Goal: Task Accomplishment & Management: Complete application form

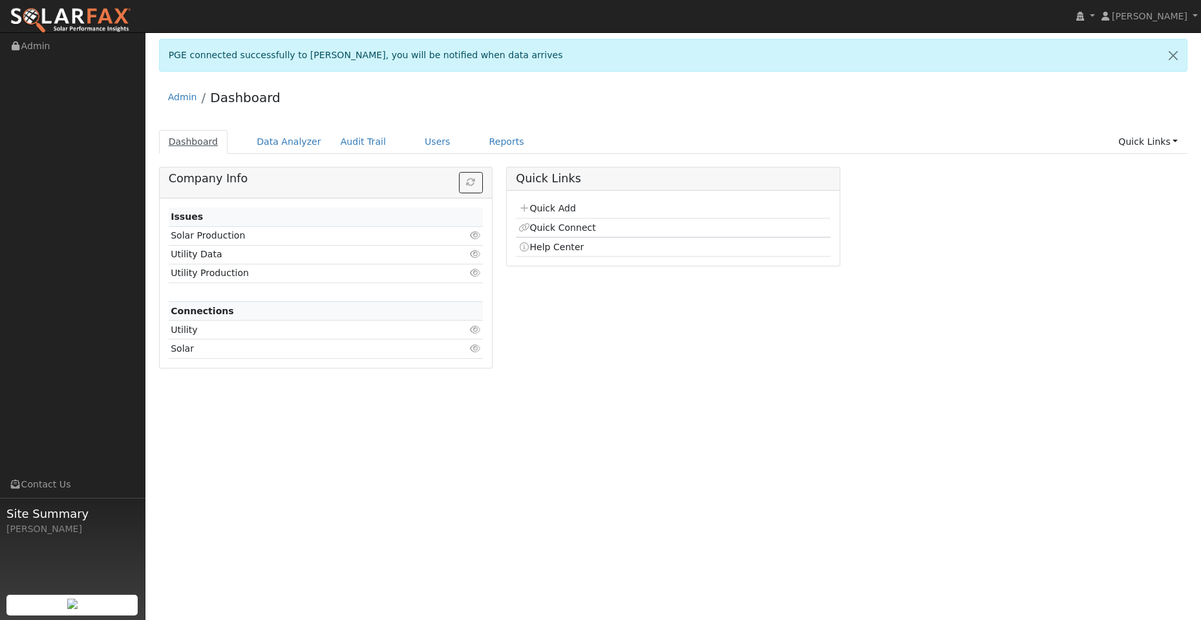
click at [203, 150] on link "Dashboard" at bounding box center [193, 142] width 69 height 24
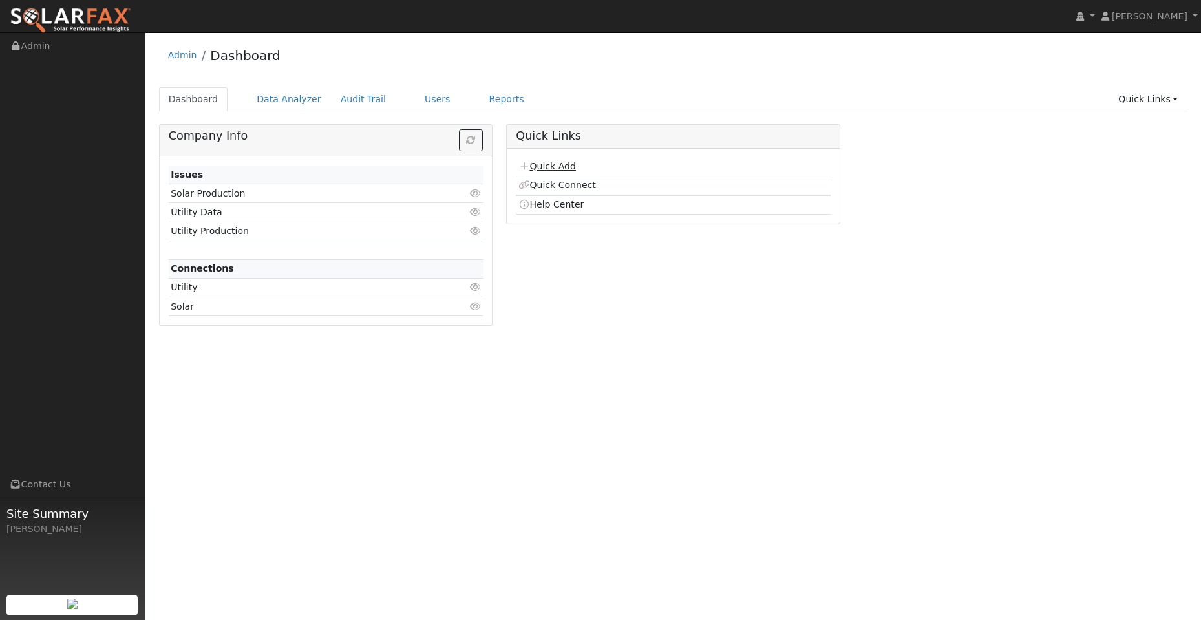
click at [551, 167] on link "Quick Add" at bounding box center [547, 166] width 58 height 10
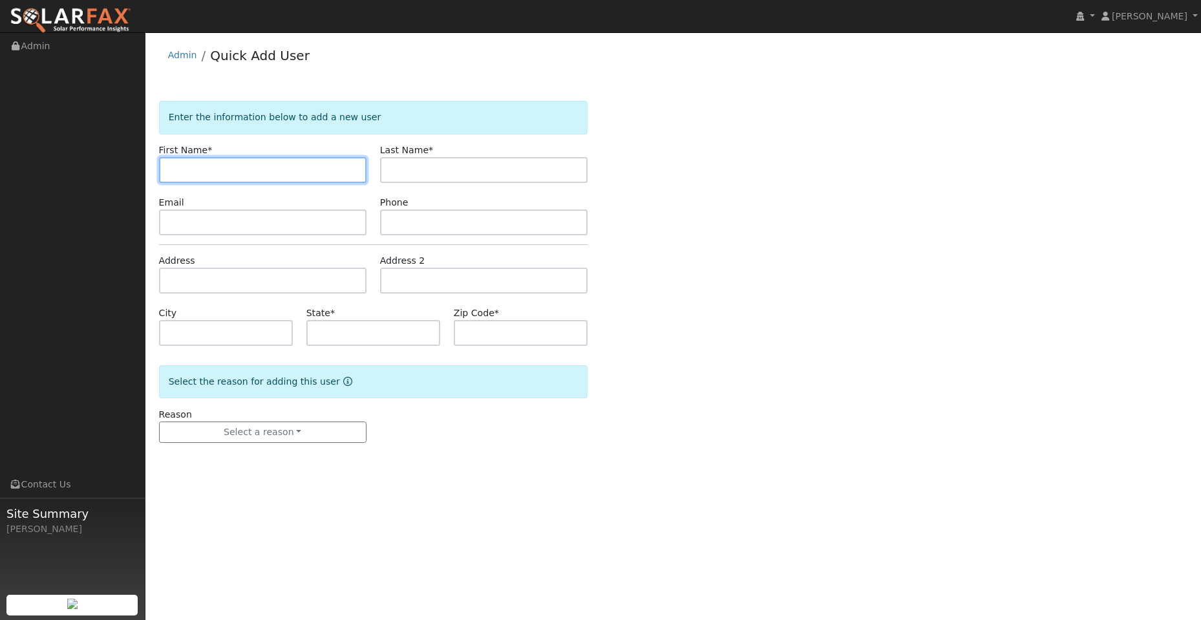
click at [278, 176] on input "text" at bounding box center [262, 170] width 207 height 26
click at [198, 169] on input "text" at bounding box center [262, 170] width 207 height 26
paste input "Stuart"
click at [169, 166] on input "Stuart" at bounding box center [262, 170] width 207 height 26
type input "Stuart"
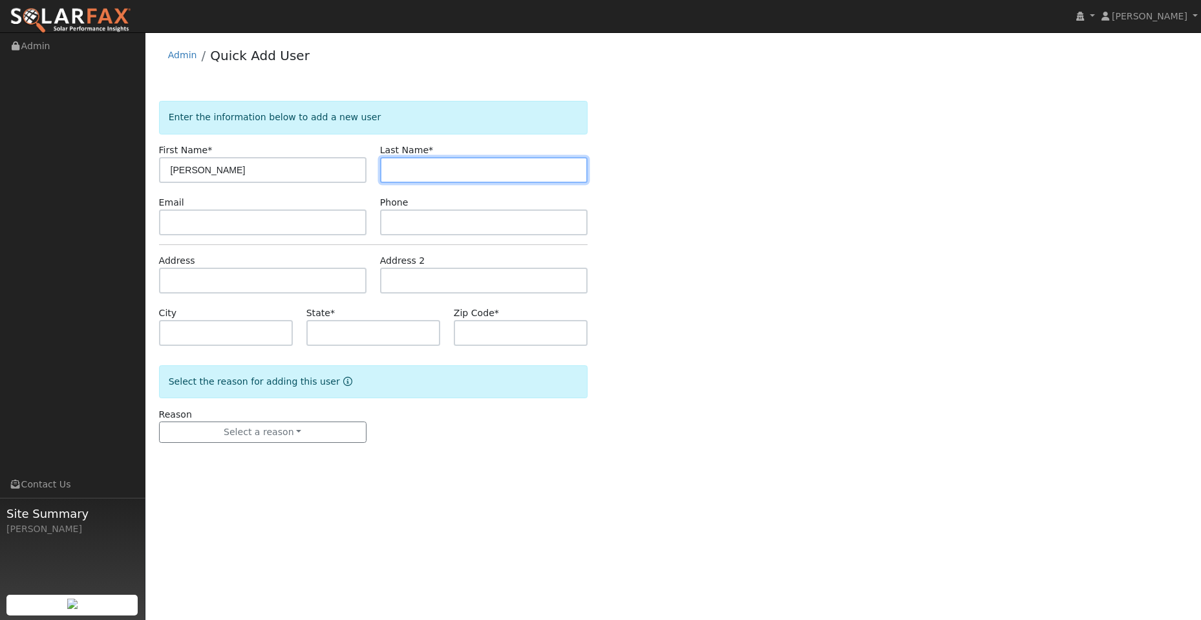
drag, startPoint x: 419, startPoint y: 171, endPoint x: 339, endPoint y: 176, distance: 80.3
click at [419, 170] on input "text" at bounding box center [483, 170] width 207 height 26
click at [392, 169] on input "text" at bounding box center [483, 170] width 207 height 26
paste input "Bockman"
click at [393, 169] on input "Bockman" at bounding box center [483, 170] width 207 height 26
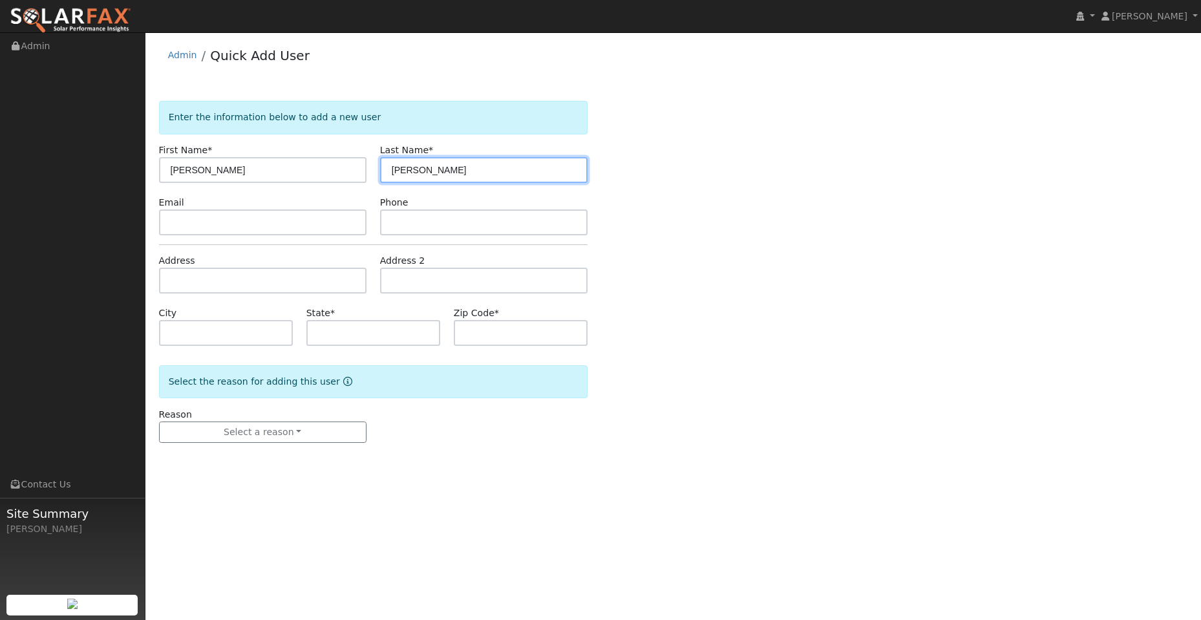
type input "Bockman"
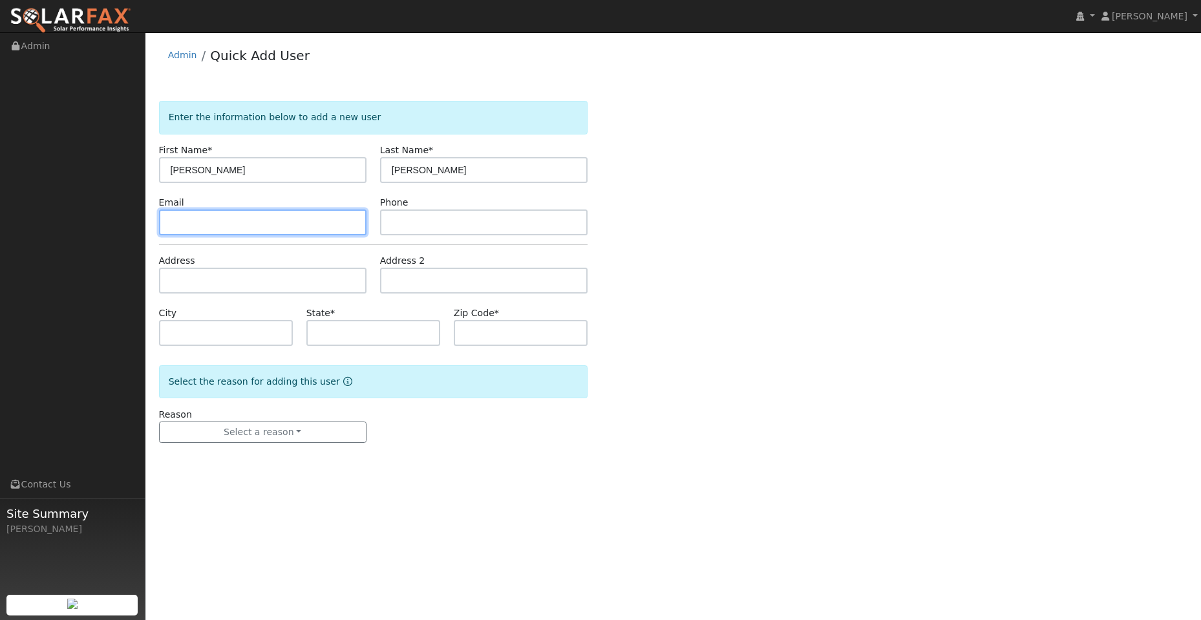
click at [296, 215] on input "text" at bounding box center [262, 222] width 207 height 26
drag, startPoint x: 166, startPoint y: 224, endPoint x: 174, endPoint y: 218, distance: 9.3
click at [167, 222] on input "text" at bounding box center [262, 222] width 207 height 26
paste input "stuartbockman@gmail.com"
click at [171, 220] on input "stuartbockman@gmail.com" at bounding box center [262, 222] width 207 height 26
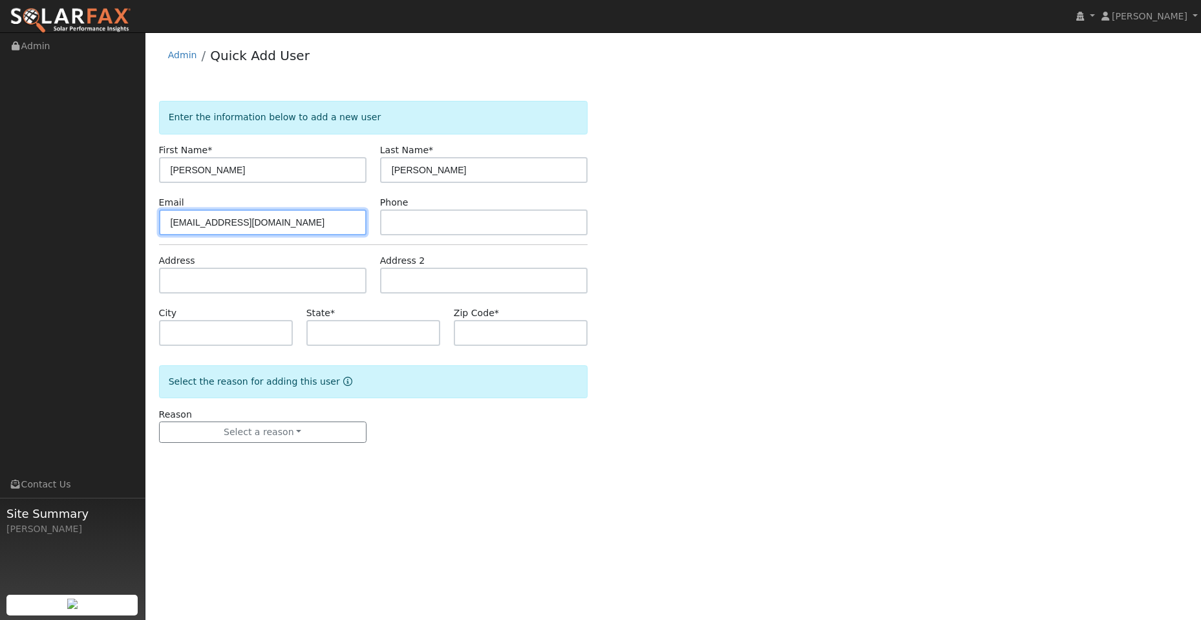
type input "stuartbockman@gmail.com"
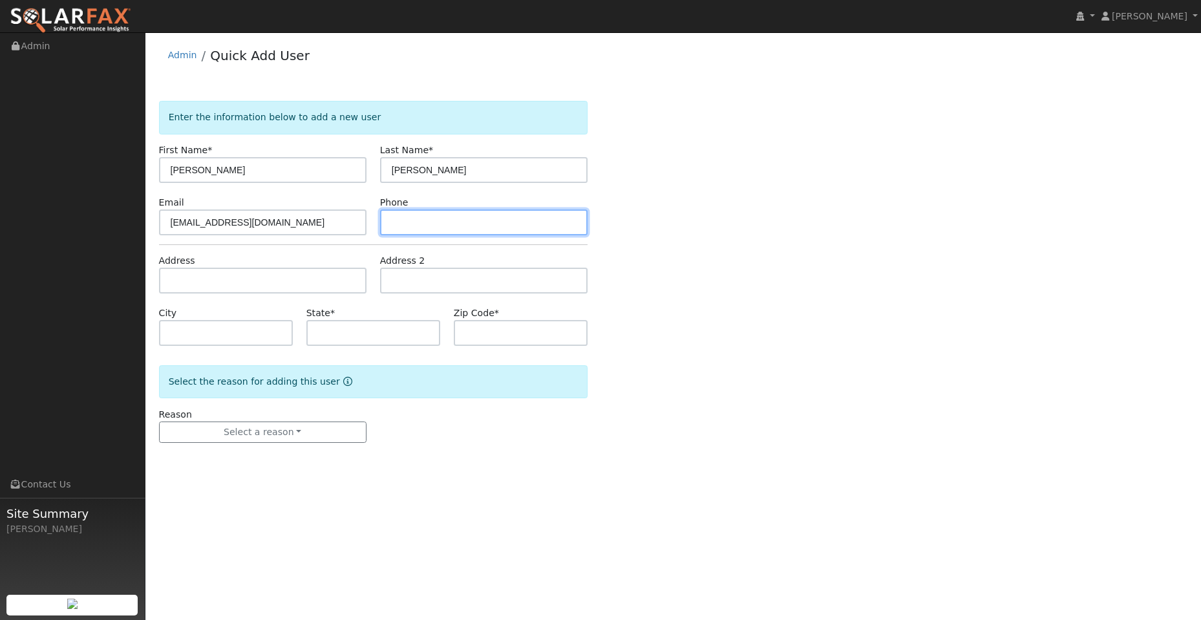
click at [461, 218] on input "text" at bounding box center [483, 222] width 207 height 26
click at [403, 216] on input "text" at bounding box center [483, 222] width 207 height 26
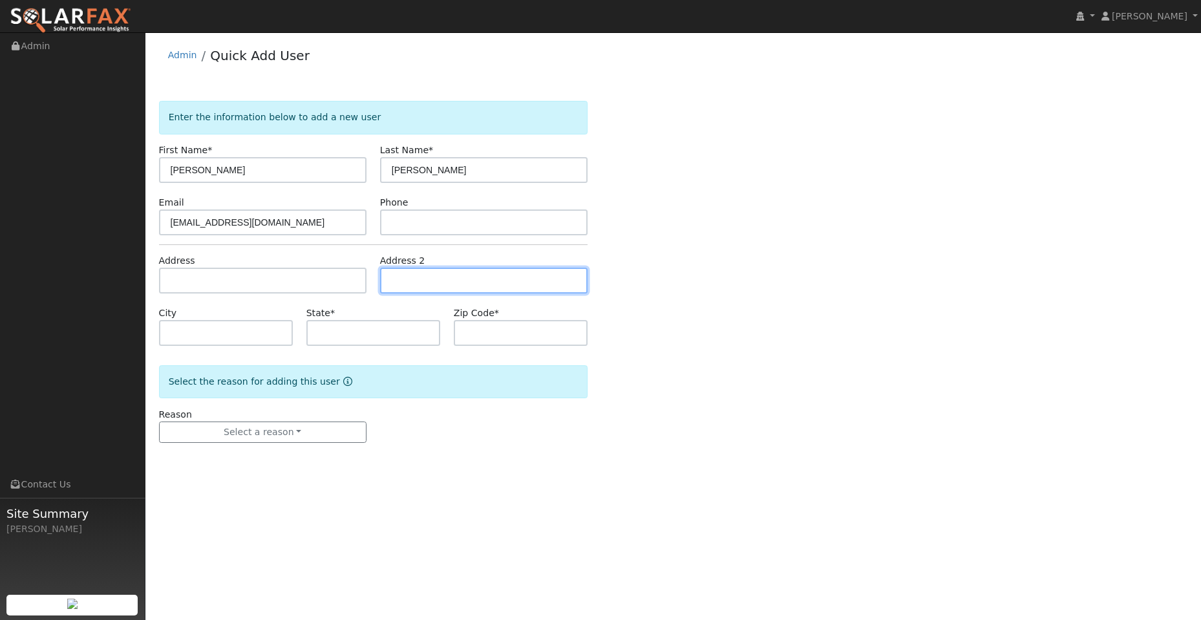
click at [414, 271] on input "text" at bounding box center [483, 280] width 207 height 26
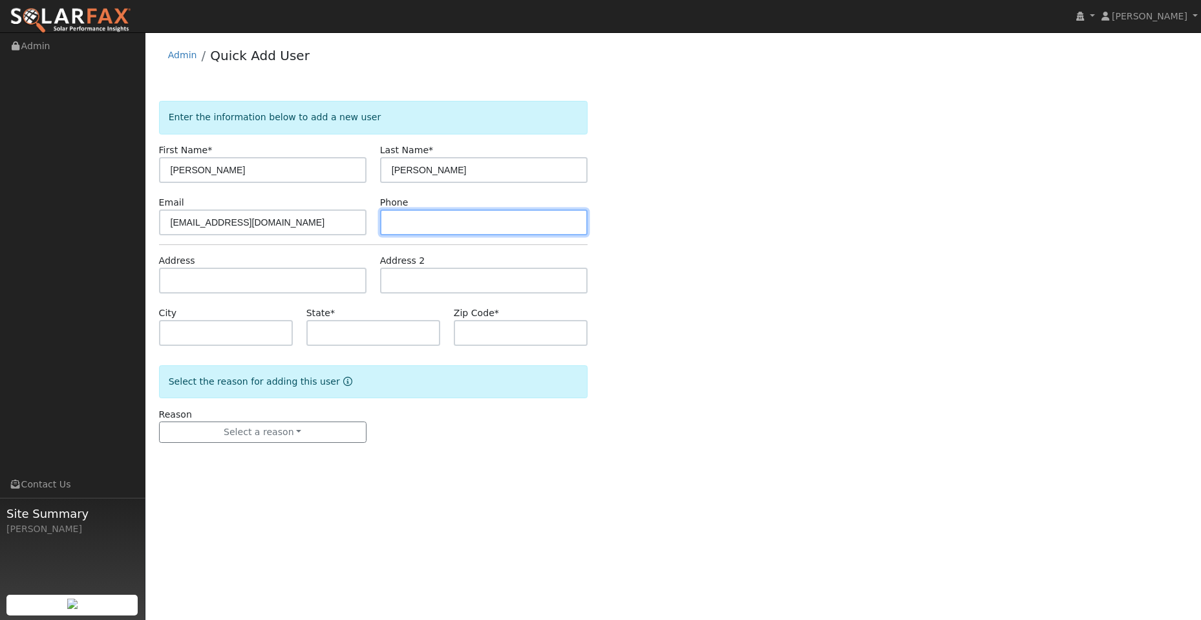
click at [401, 227] on input "text" at bounding box center [483, 222] width 207 height 26
paste input "(707) 495-9862"
click at [395, 220] on input "(707) 495-9862" at bounding box center [483, 222] width 207 height 26
type input "(707) 495-9862"
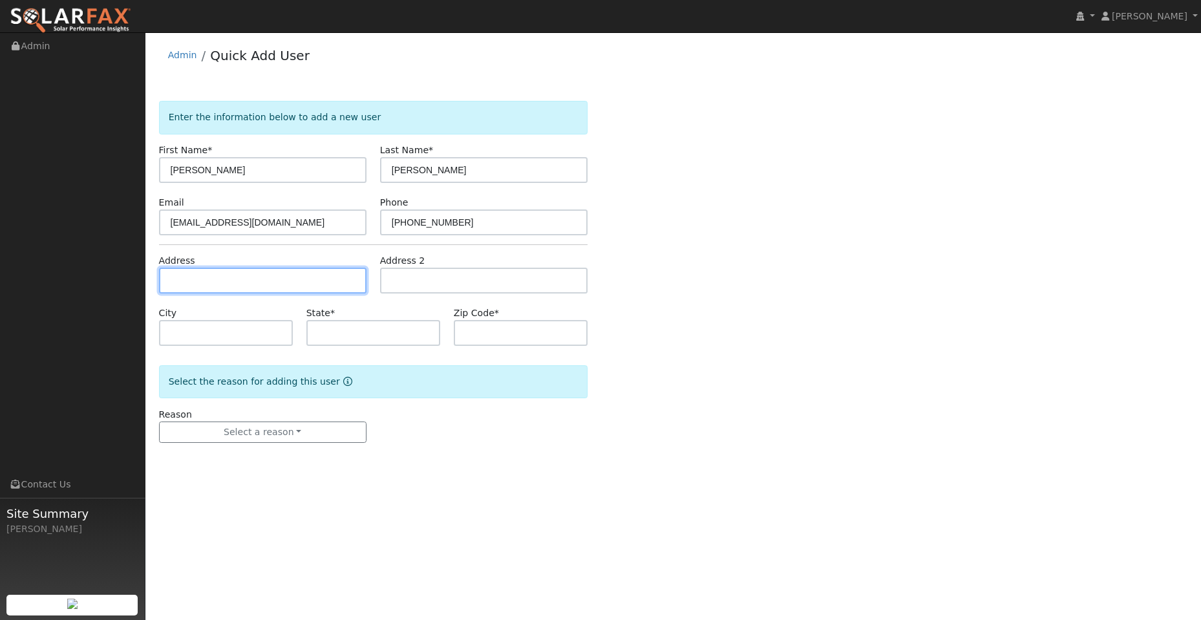
click at [234, 275] on input "text" at bounding box center [262, 280] width 207 height 26
click at [189, 276] on input "text" at bounding box center [262, 280] width 207 height 26
paste input "1026 Stonebridge Drive"
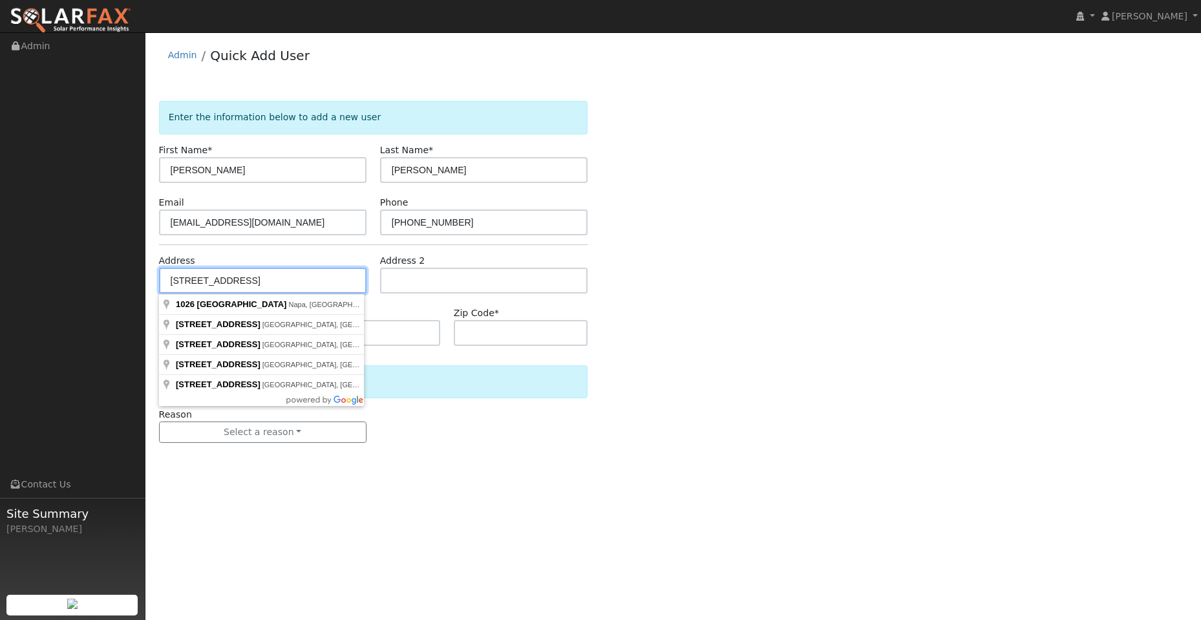
type input "1026 Stonebridge Drive"
type input "Napa"
type input "CA"
type input "94558"
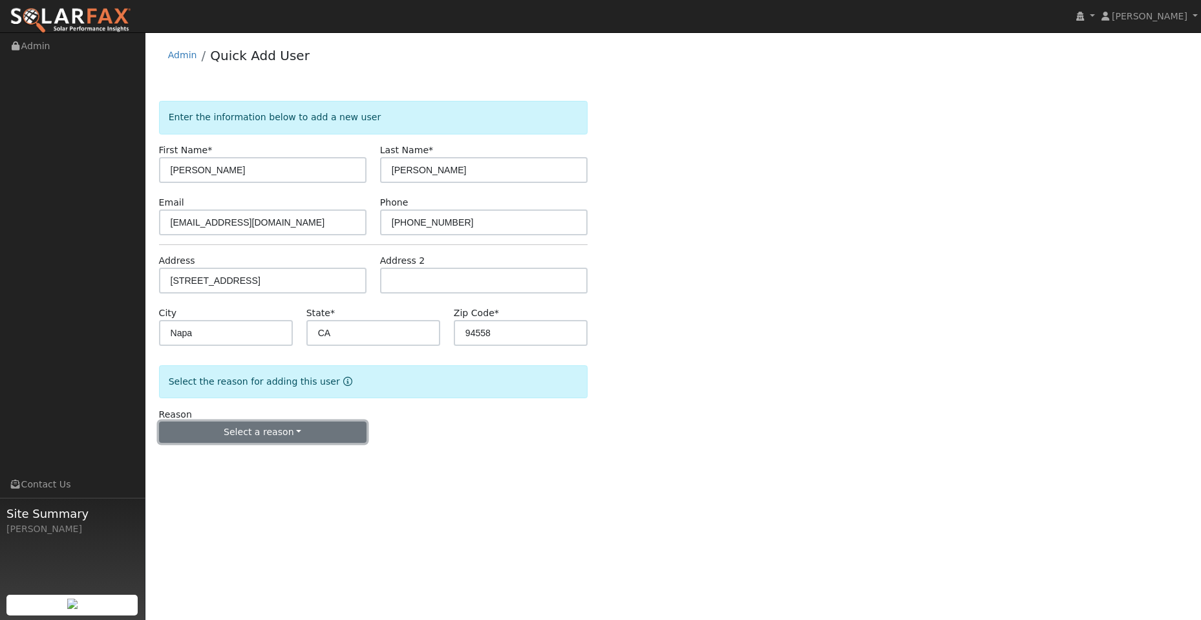
click at [254, 438] on button "Select a reason" at bounding box center [262, 432] width 207 height 22
click at [236, 456] on link "New lead" at bounding box center [231, 459] width 143 height 18
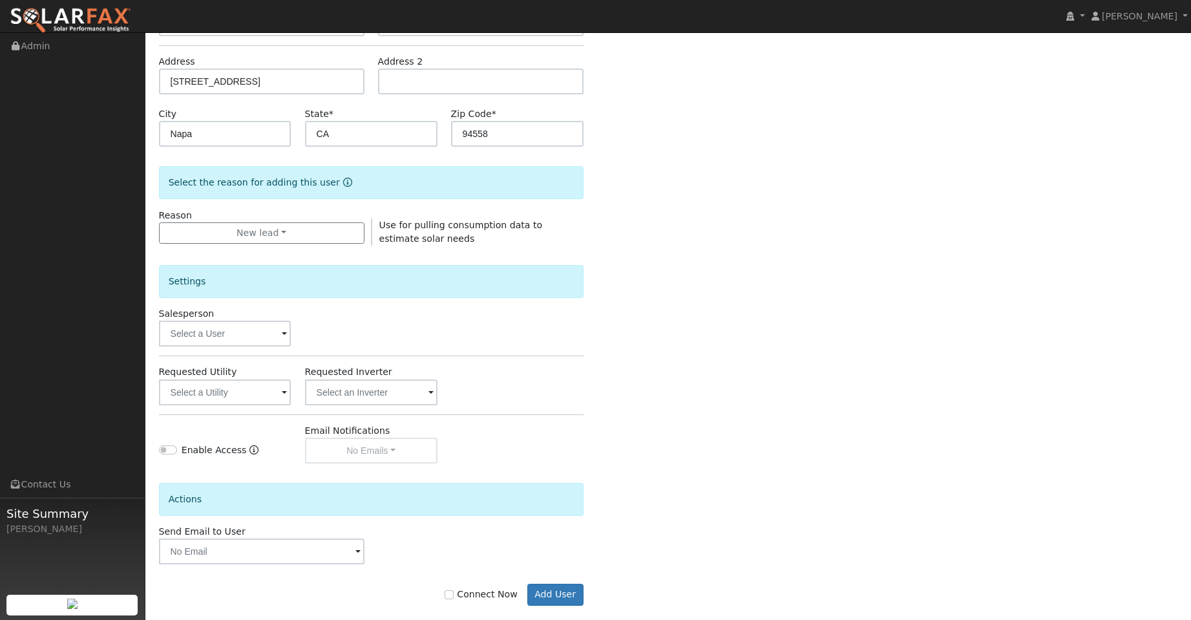
scroll to position [217, 0]
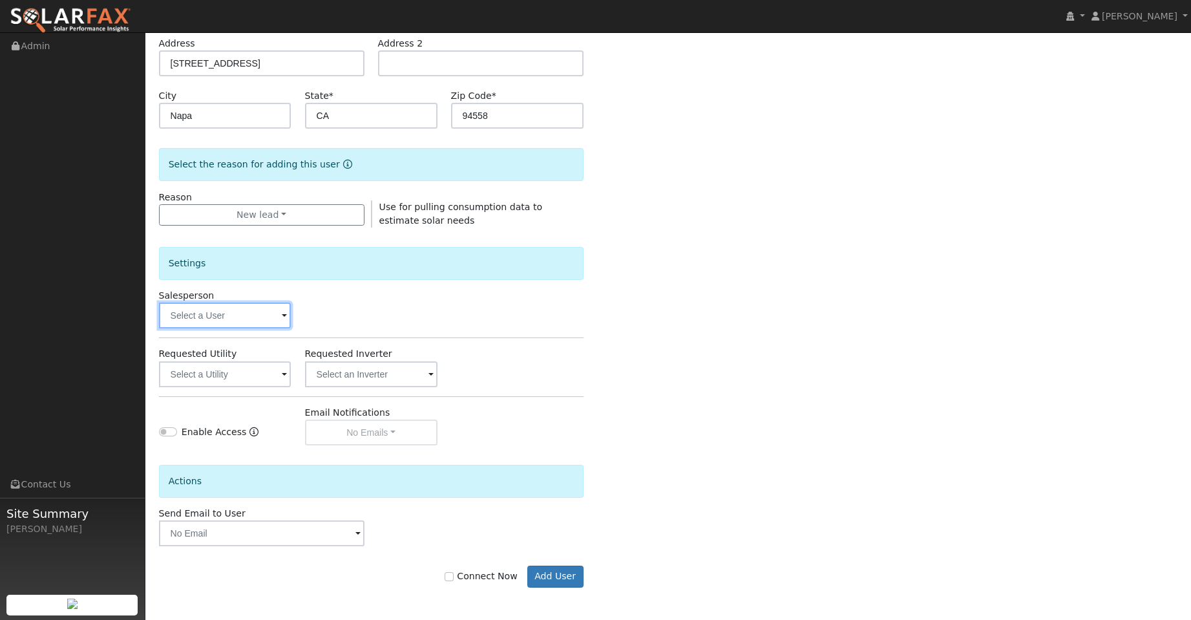
click at [255, 305] on input "text" at bounding box center [225, 315] width 132 height 26
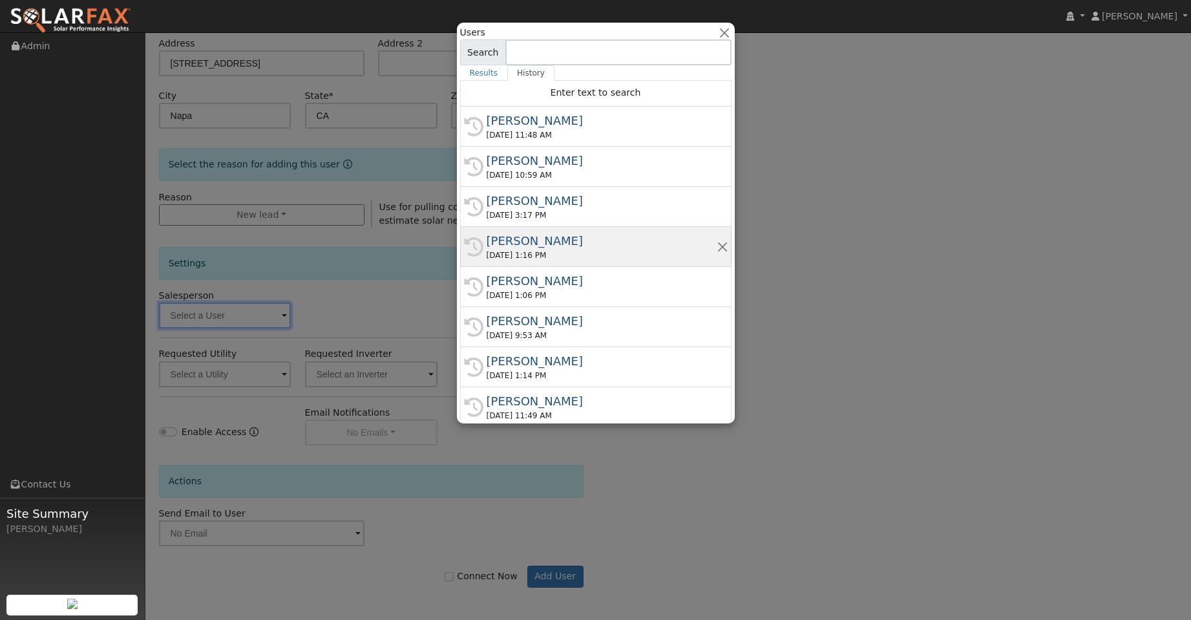
click at [622, 244] on div "Adam Hedemark" at bounding box center [602, 240] width 230 height 17
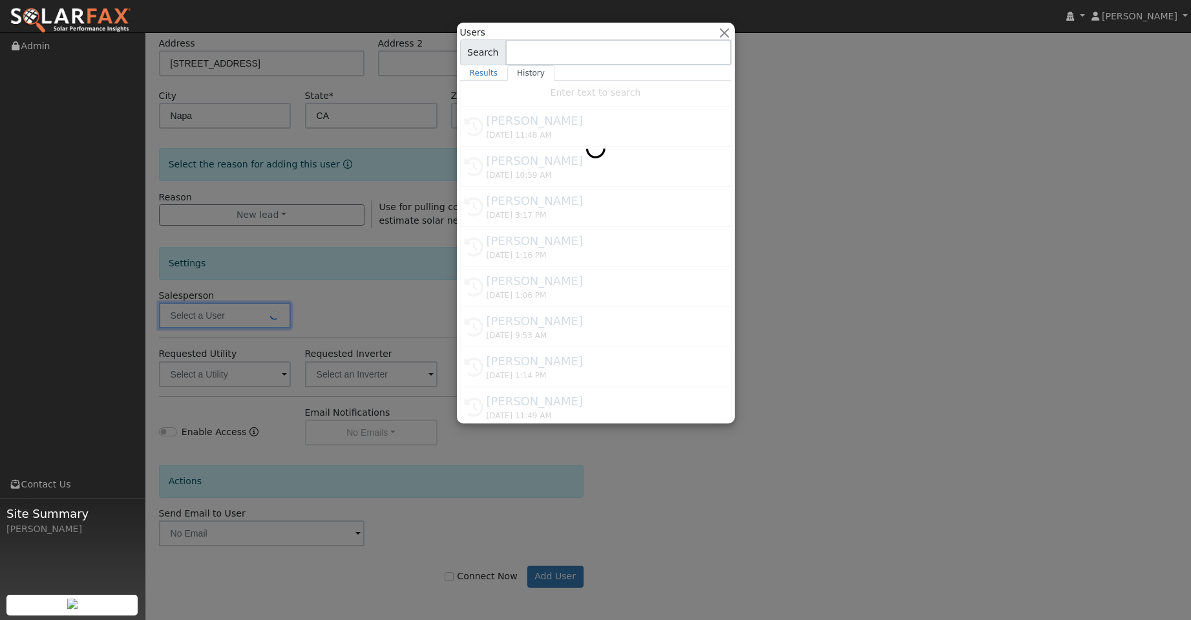
type input "Adam Hedemark"
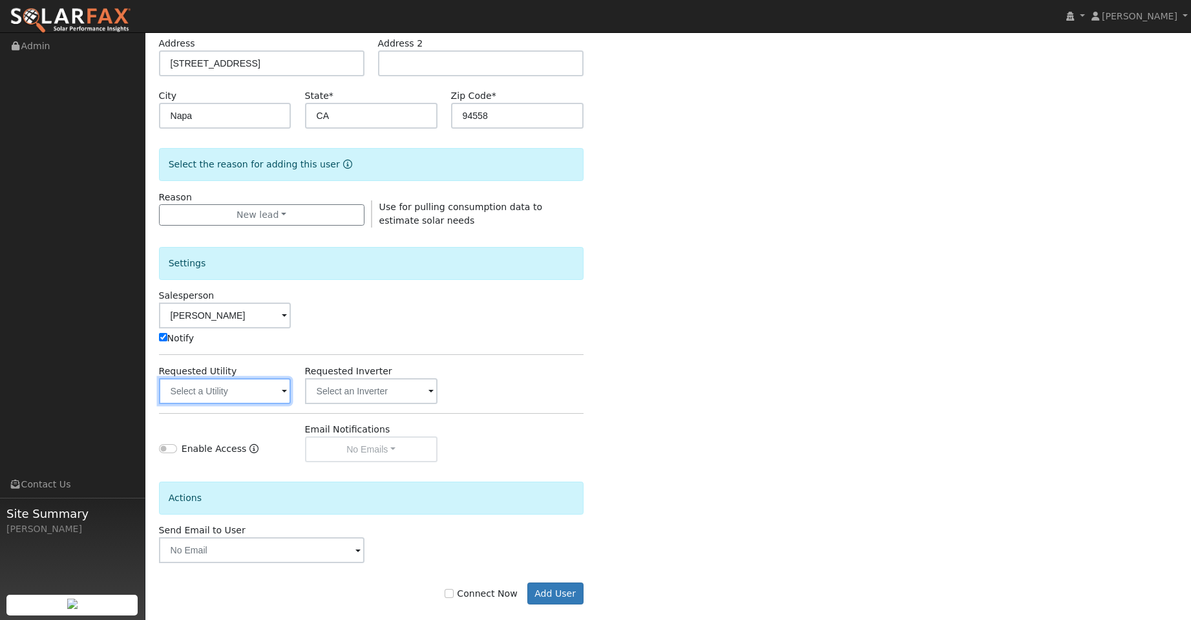
click at [245, 383] on input "text" at bounding box center [225, 391] width 132 height 26
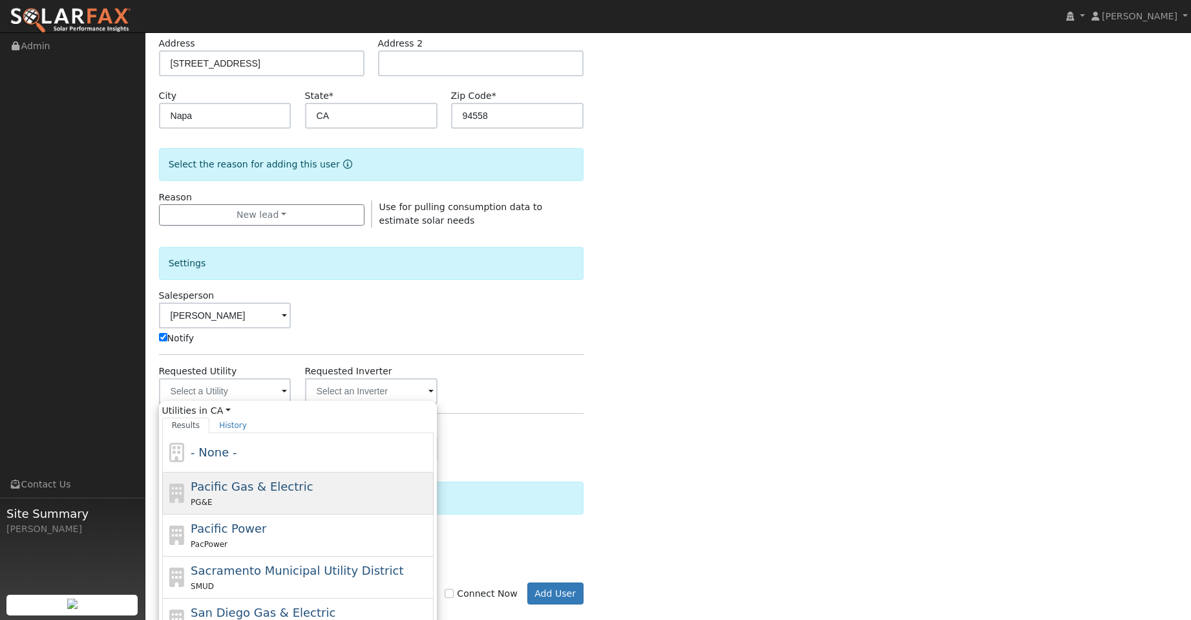
click at [359, 493] on div "Pacific Gas & Electric PG&E" at bounding box center [311, 492] width 240 height 31
type input "Pacific Gas & Electric"
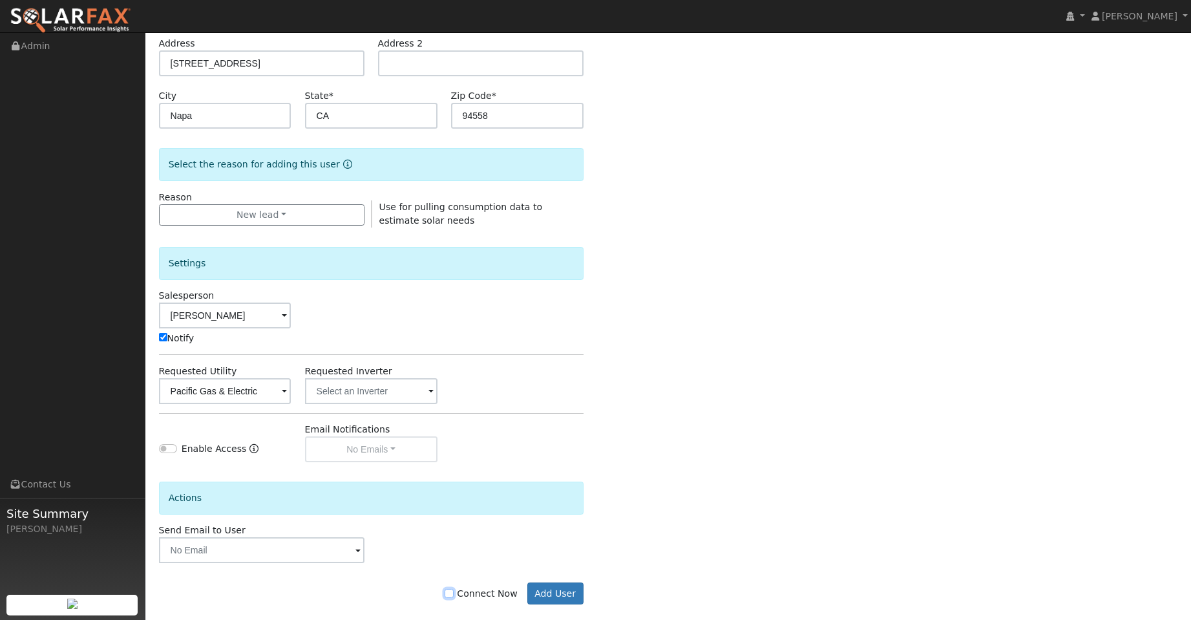
drag, startPoint x: 460, startPoint y: 596, endPoint x: 470, endPoint y: 596, distance: 10.3
click at [454, 596] on input "Connect Now" at bounding box center [449, 593] width 9 height 9
checkbox input "true"
click at [539, 594] on button "Add User" at bounding box center [555, 593] width 56 height 22
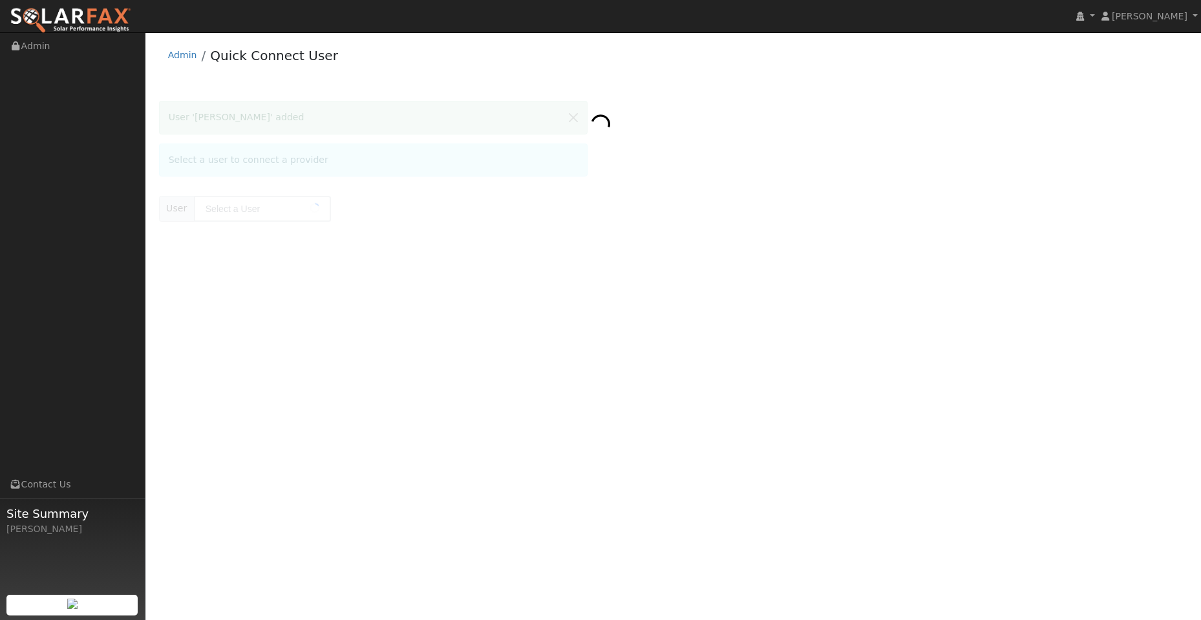
type input "Stuart Bockman"
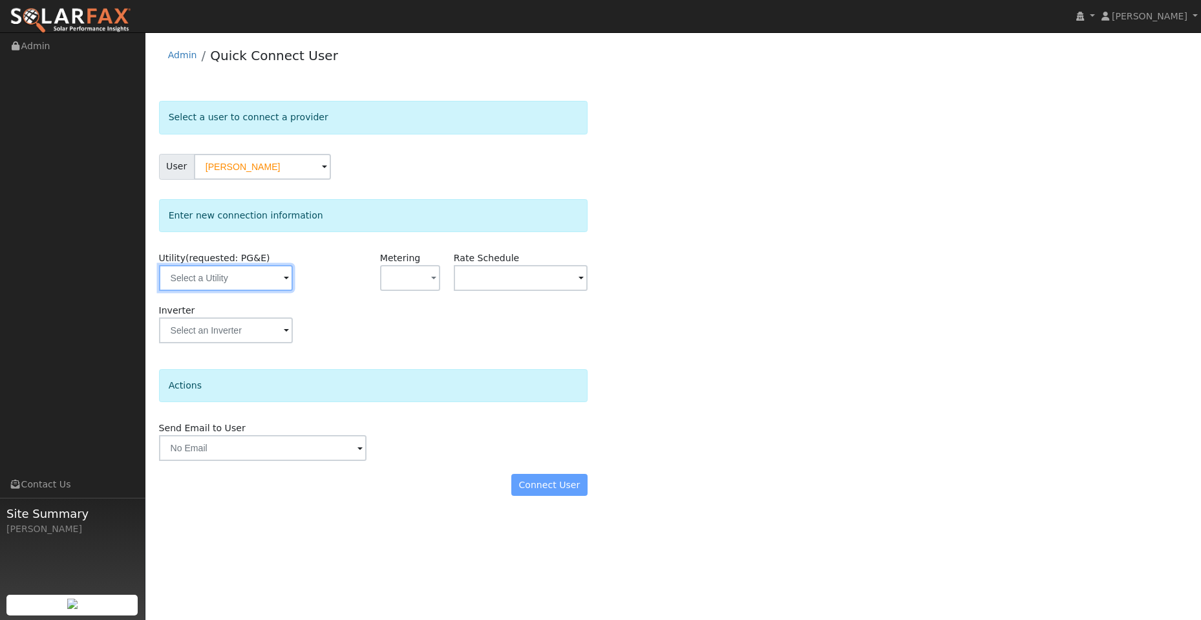
click at [216, 282] on input "text" at bounding box center [226, 278] width 134 height 26
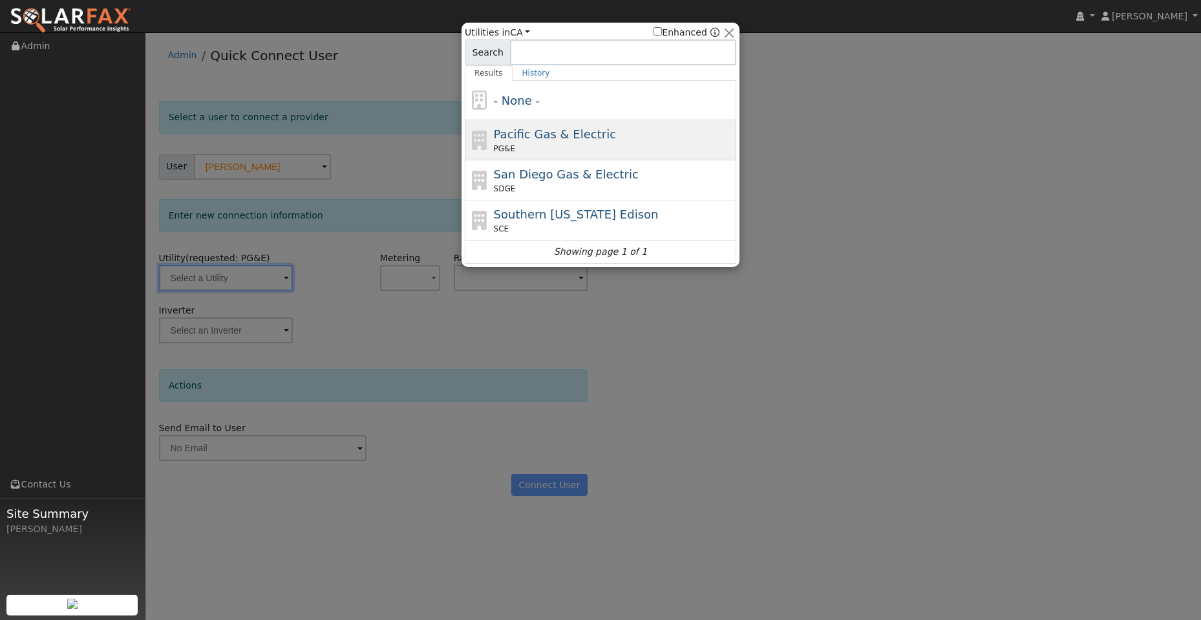
click at [543, 150] on div "PG&E" at bounding box center [614, 149] width 240 height 12
type input "PG&E"
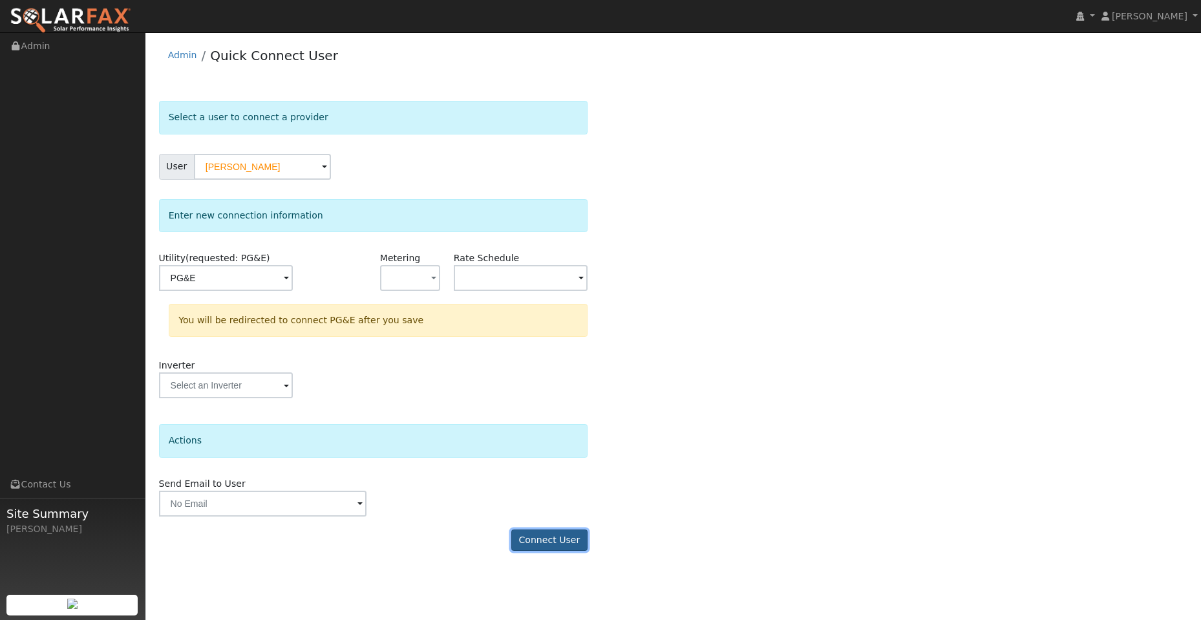
click at [569, 530] on button "Connect User" at bounding box center [549, 540] width 76 height 22
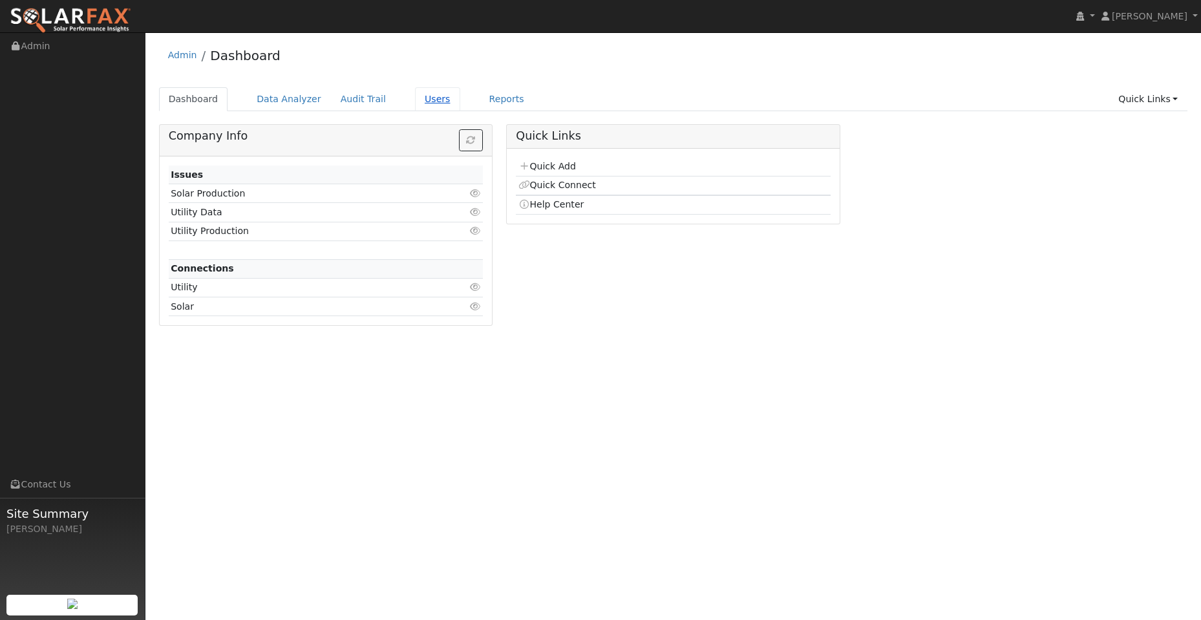
click at [415, 94] on link "Users" at bounding box center [437, 99] width 45 height 24
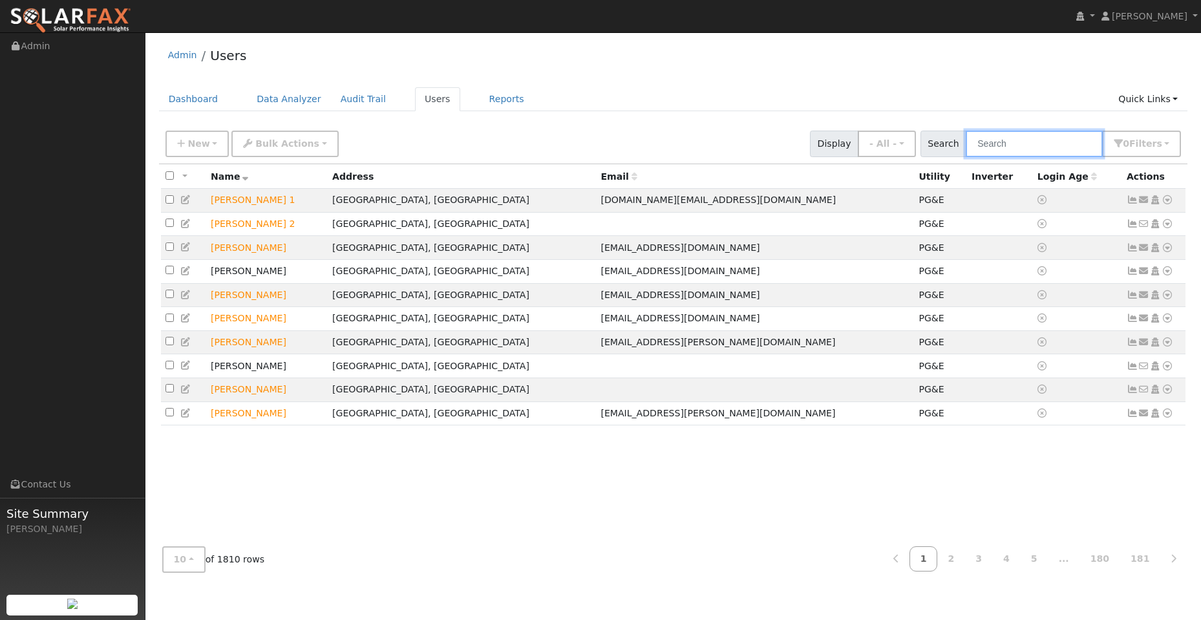
click at [1014, 147] on input "text" at bounding box center [1033, 144] width 137 height 26
click at [1009, 147] on input "text" at bounding box center [1033, 144] width 137 height 26
paste input "[PERSON_NAME]"
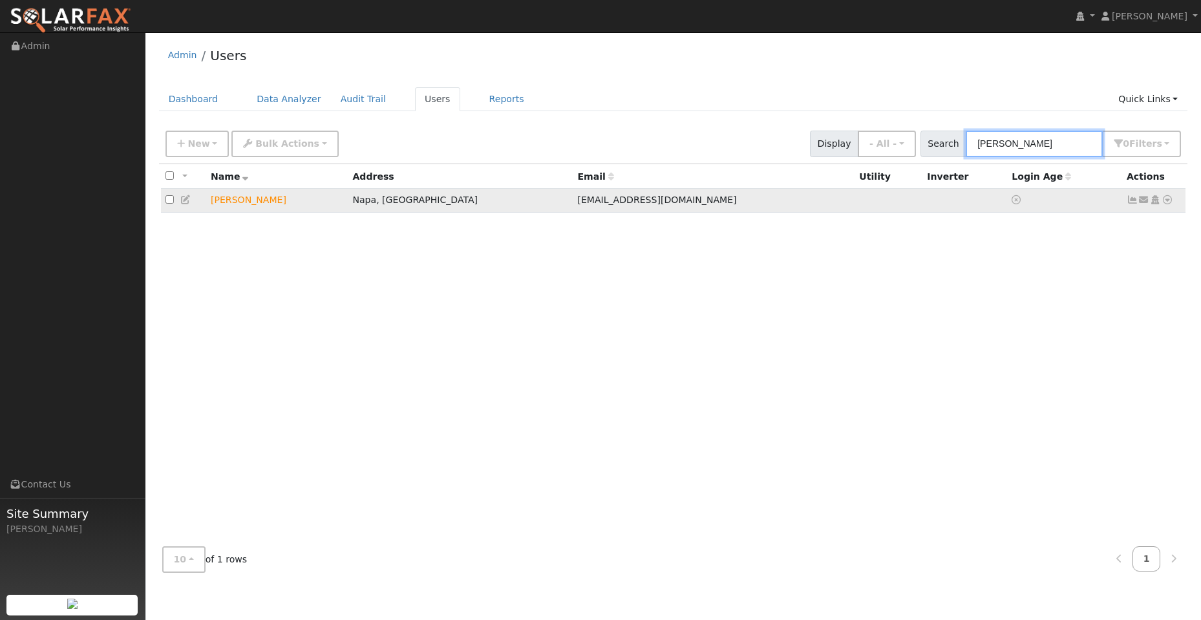
type input "[PERSON_NAME]"
click at [1164, 200] on icon at bounding box center [1167, 199] width 12 height 9
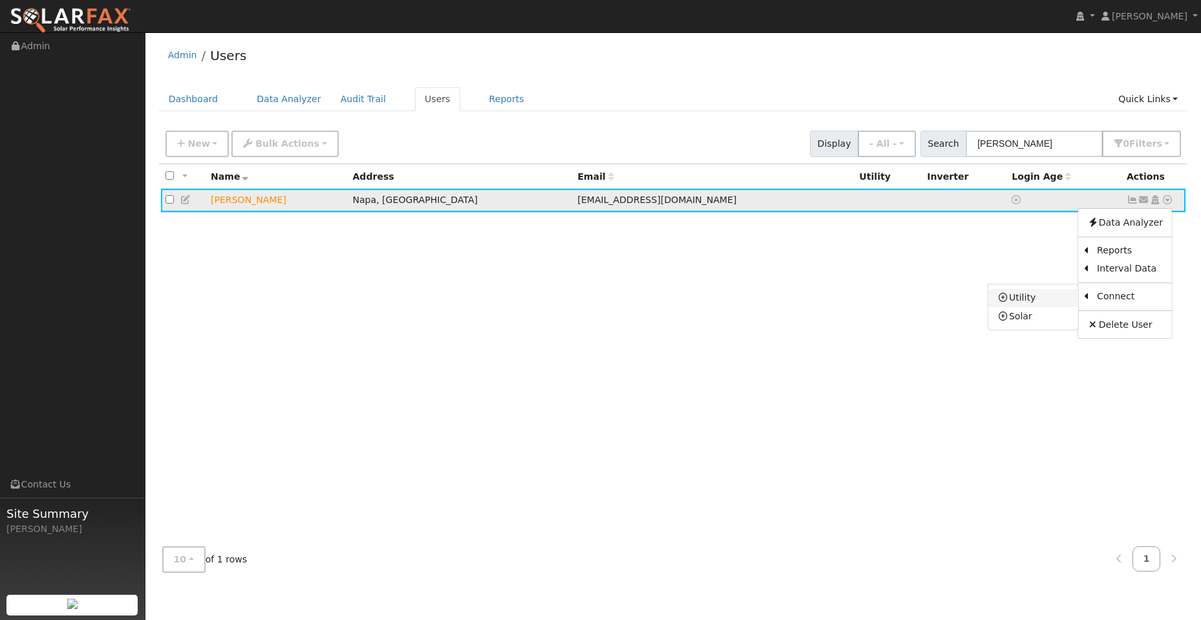
click at [1062, 296] on link "Utility" at bounding box center [1033, 298] width 90 height 18
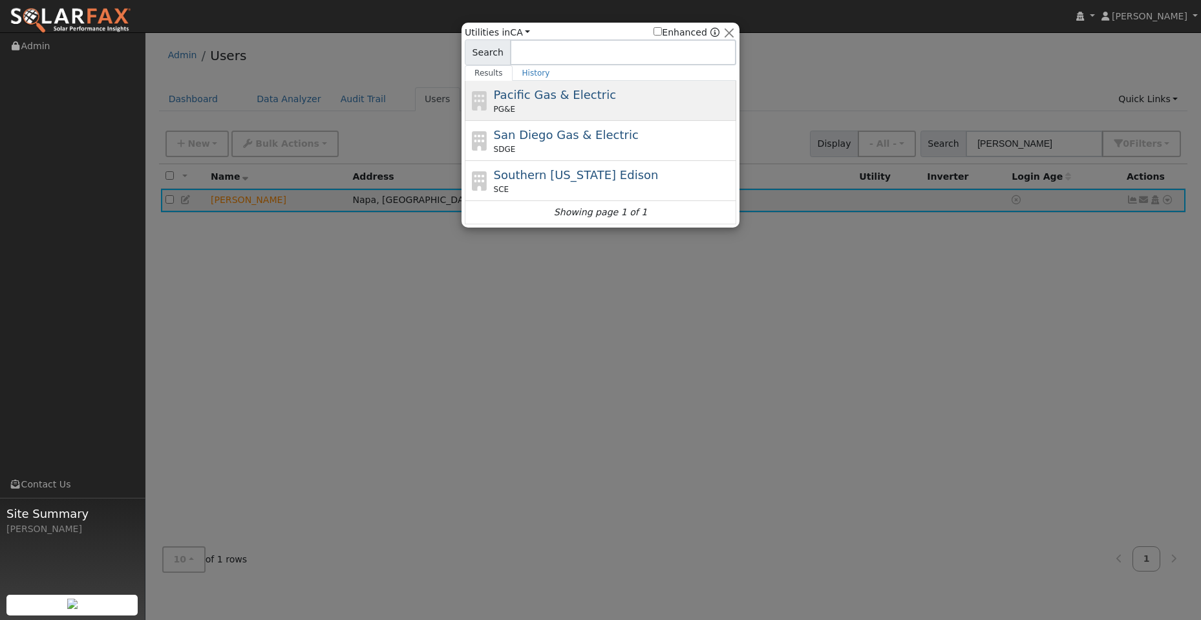
click at [583, 100] on span "Pacific Gas & Electric" at bounding box center [555, 95] width 122 height 14
